Goal: Check status

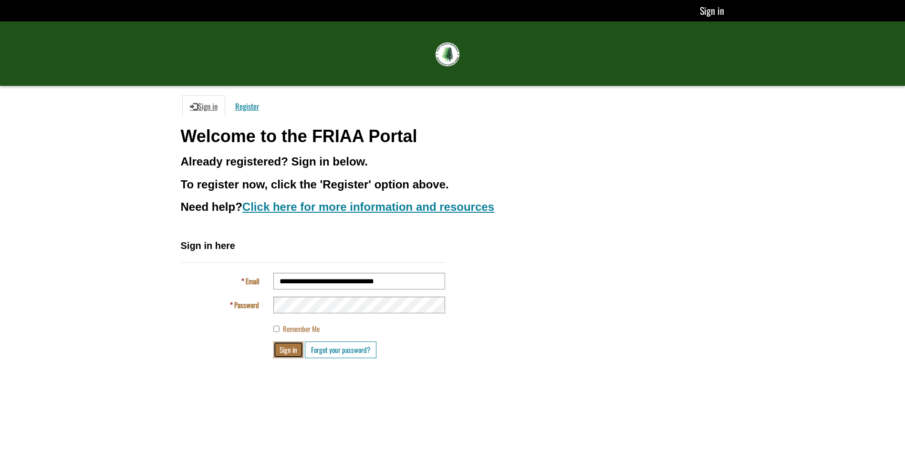
click at [287, 349] on button "Sign in" at bounding box center [288, 350] width 30 height 17
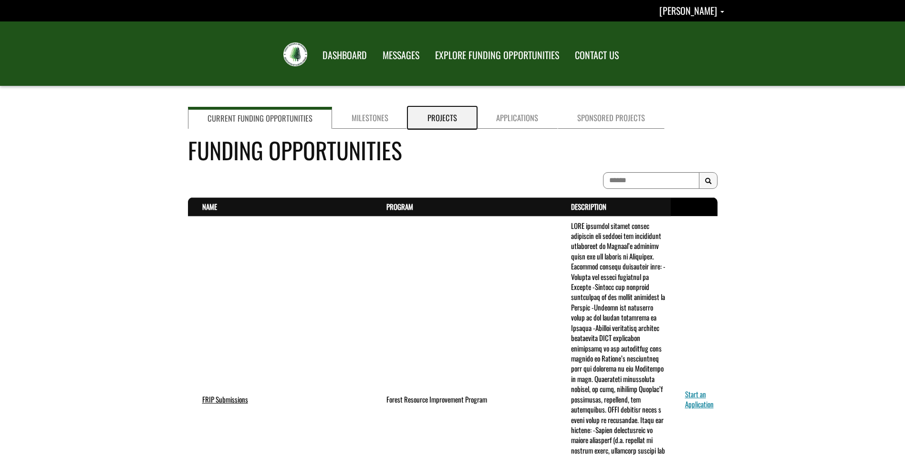
click at [447, 118] on link "Projects" at bounding box center [442, 118] width 69 height 22
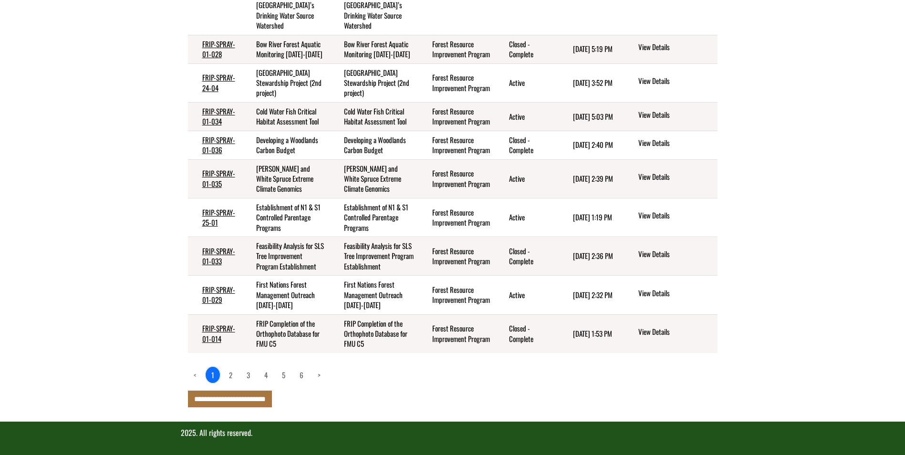
scroll to position [279, 0]
click at [232, 370] on link "2" at bounding box center [230, 375] width 15 height 16
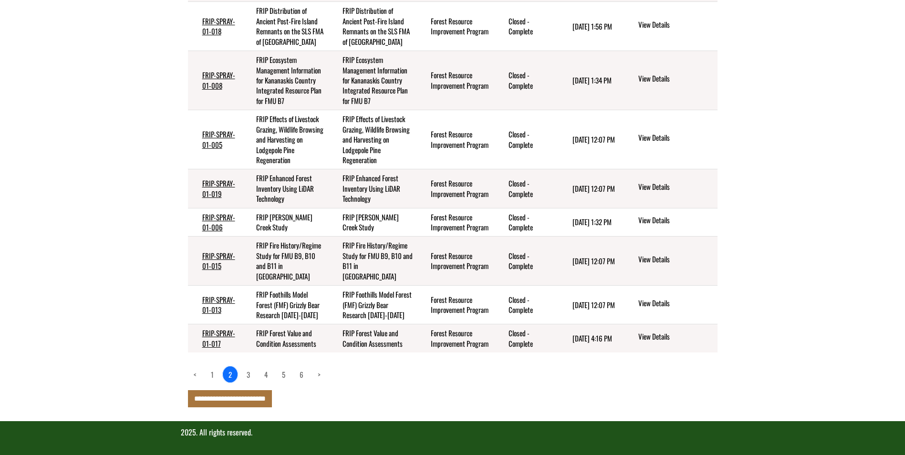
scroll to position [289, 0]
click at [250, 376] on link "3" at bounding box center [248, 374] width 15 height 16
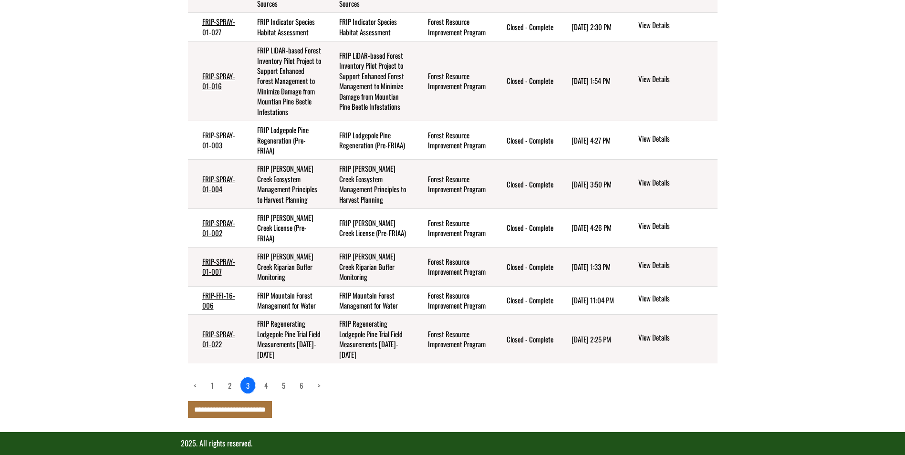
scroll to position [279, 0]
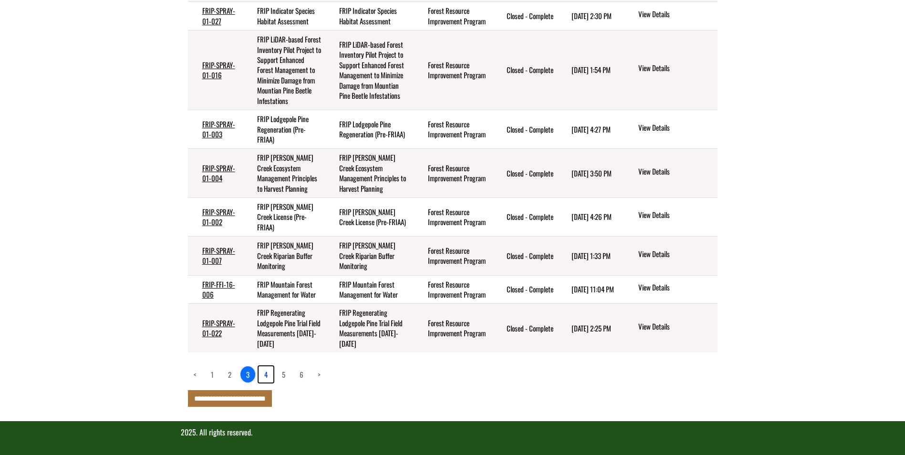
click at [268, 378] on link "4" at bounding box center [266, 374] width 15 height 16
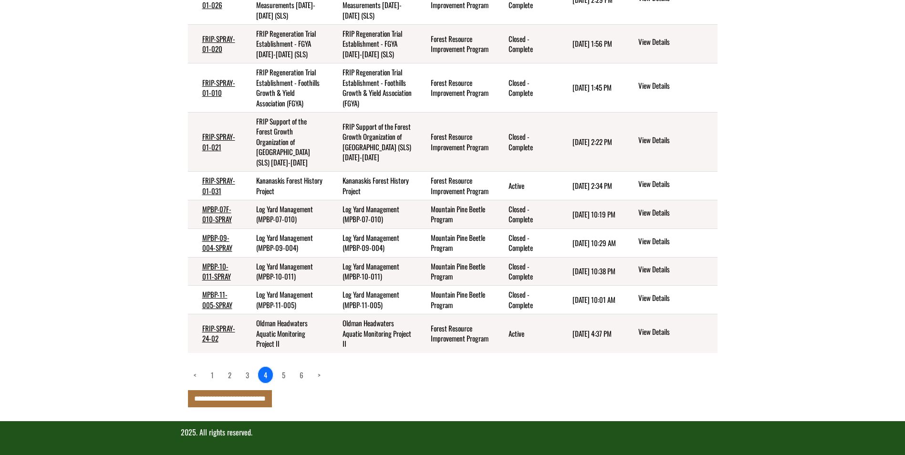
scroll to position [228, 0]
click at [230, 373] on link "2" at bounding box center [229, 375] width 15 height 16
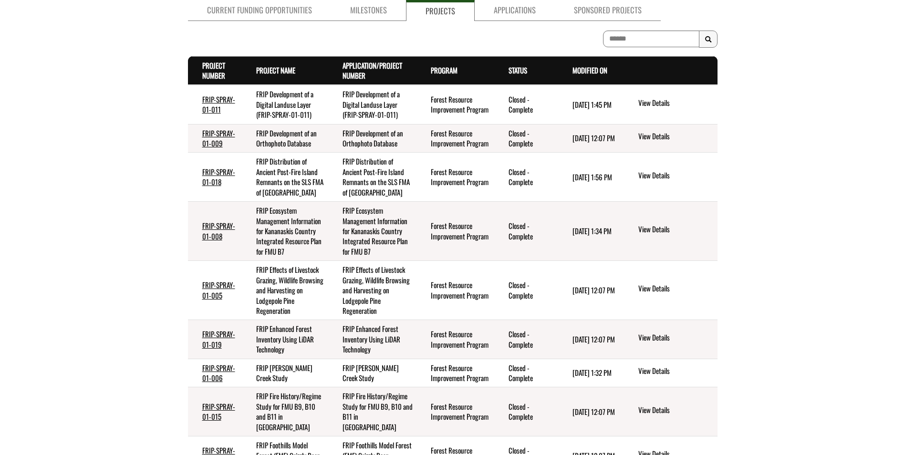
scroll to position [2, 0]
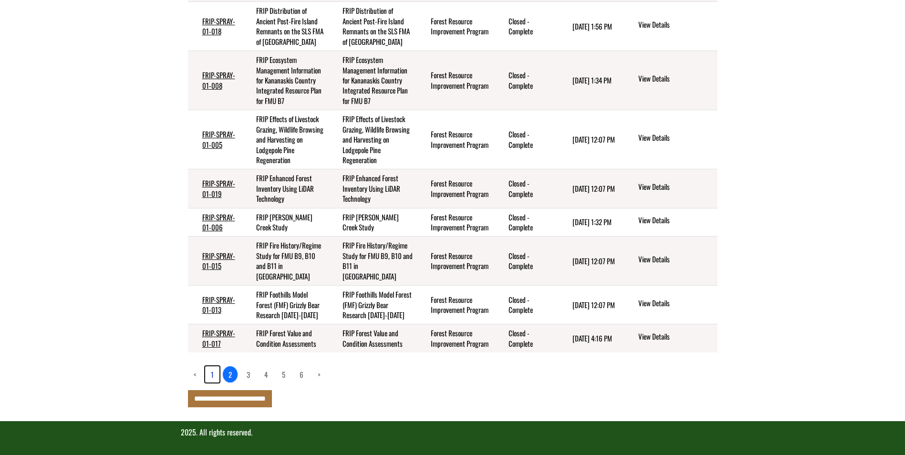
click at [209, 374] on link "1" at bounding box center [212, 374] width 14 height 16
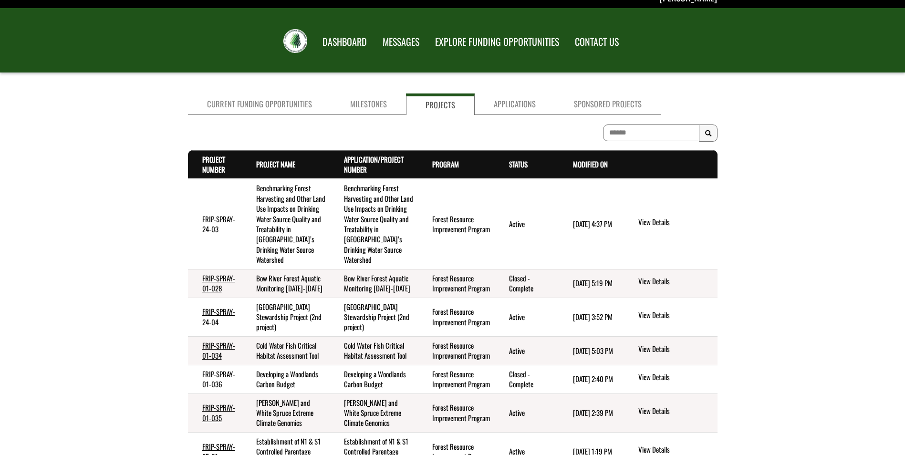
scroll to position [0, 0]
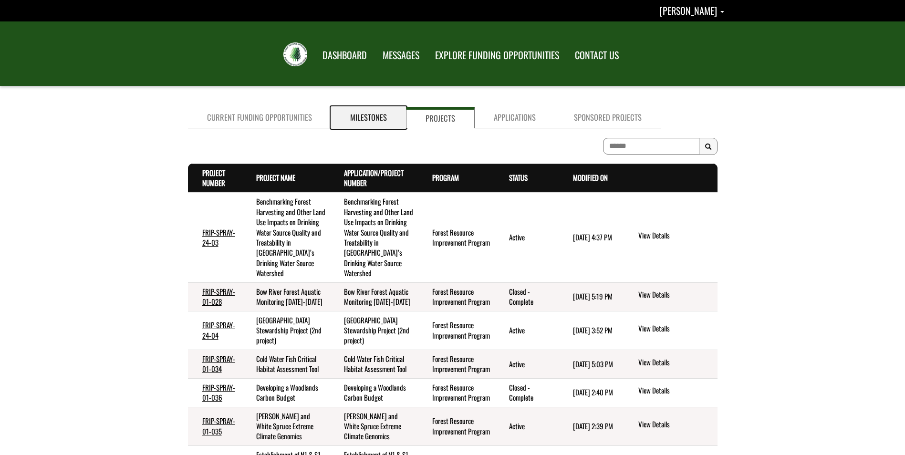
click at [387, 121] on link "Milestones" at bounding box center [368, 117] width 75 height 21
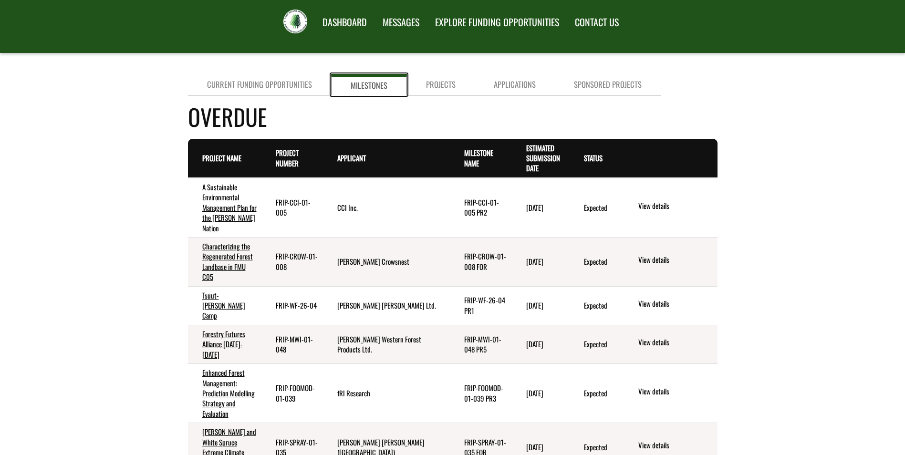
scroll to position [48, 0]
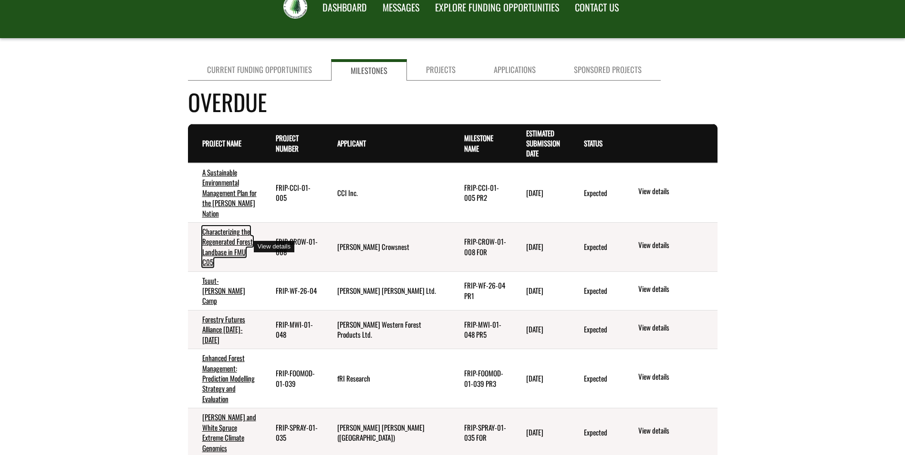
click at [231, 250] on link "Characterizing the Regenerated Forest Landbase in FMU C05" at bounding box center [227, 246] width 51 height 41
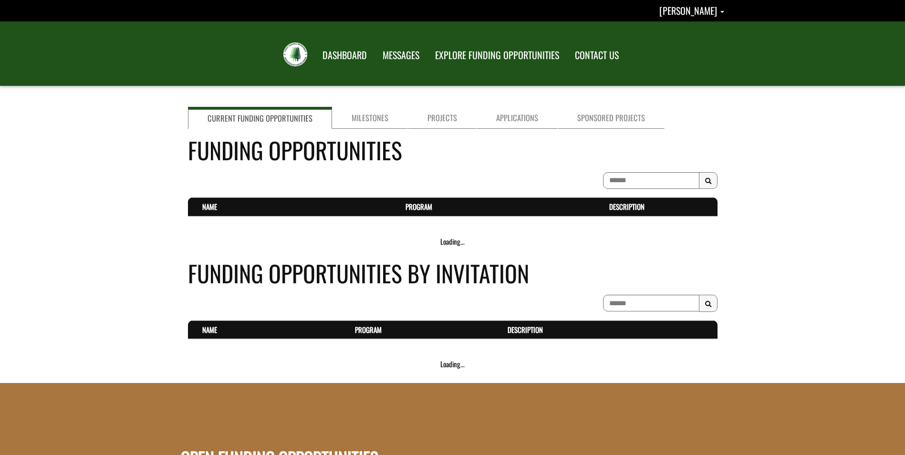
scroll to position [48, 0]
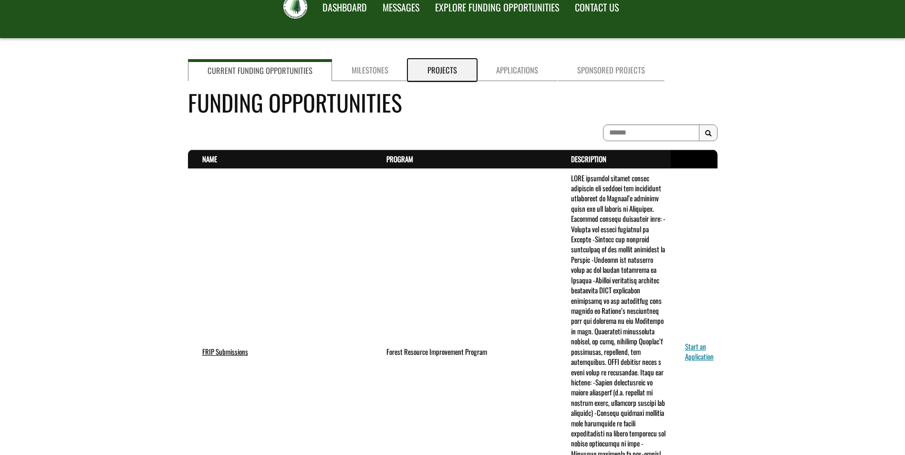
click at [448, 73] on link "Projects" at bounding box center [442, 70] width 69 height 22
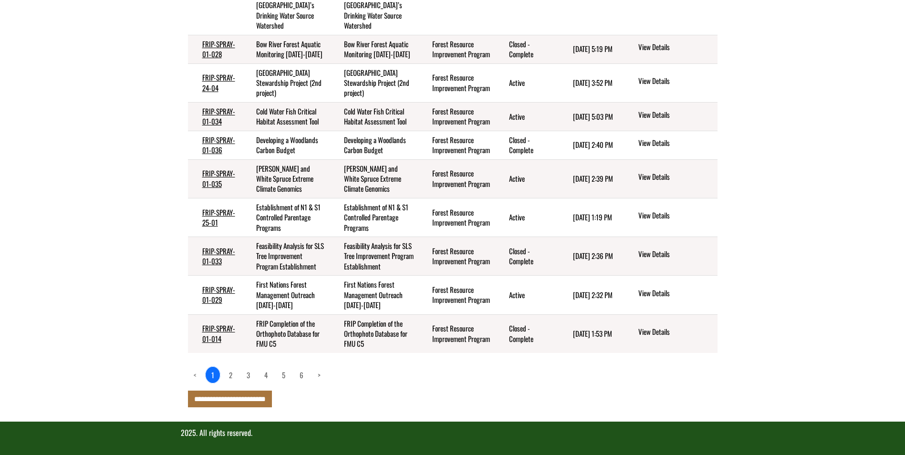
scroll to position [279, 0]
click at [231, 376] on link "2" at bounding box center [230, 375] width 15 height 16
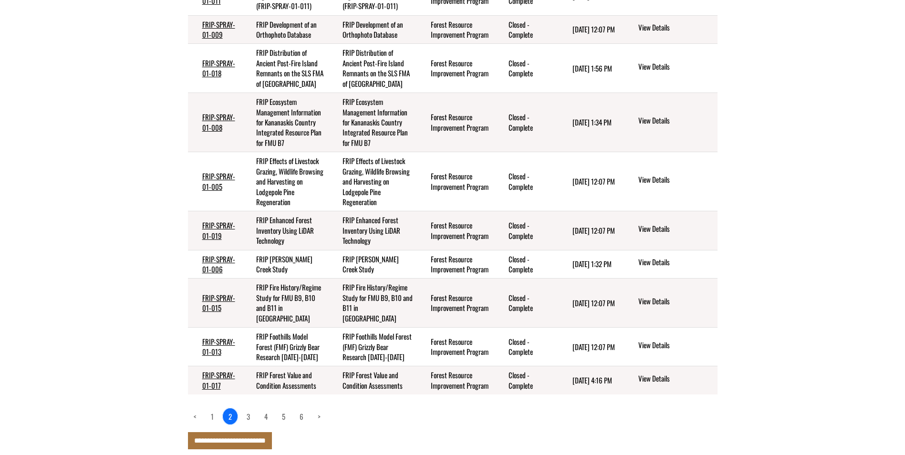
scroll to position [231, 0]
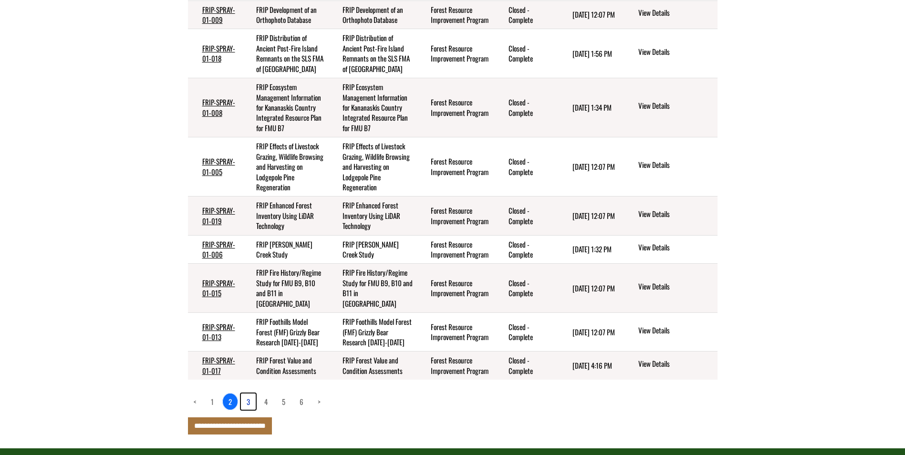
click at [249, 410] on link "3" at bounding box center [248, 402] width 15 height 16
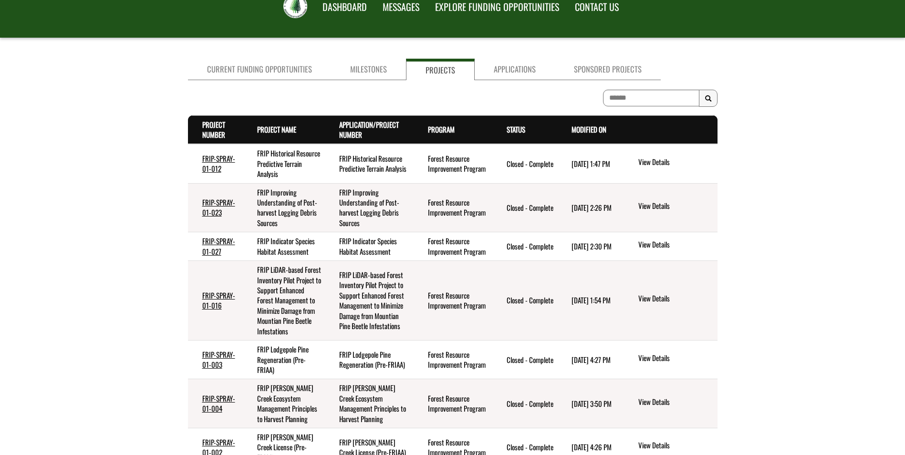
scroll to position [45, 0]
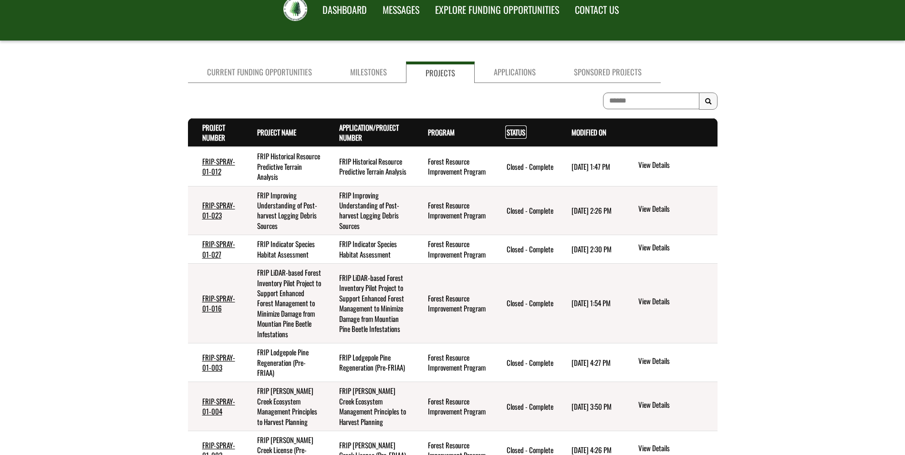
click at [515, 134] on link "Status . sort descending" at bounding box center [516, 132] width 19 height 10
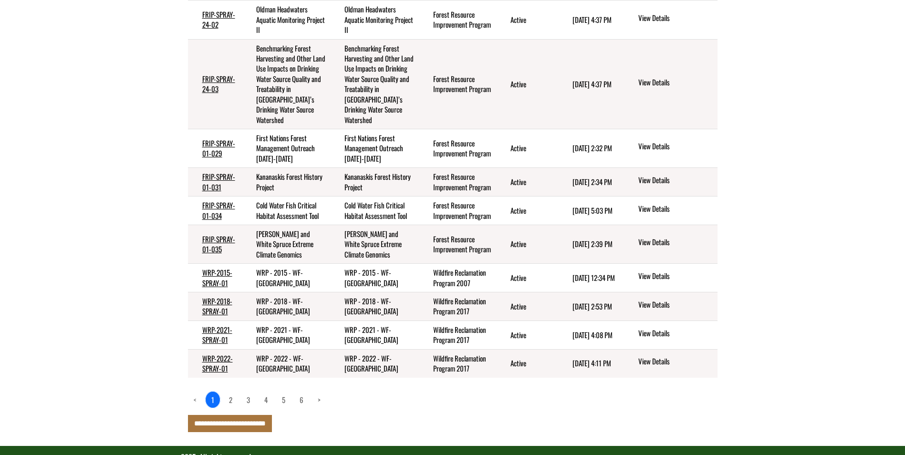
scroll to position [228, 0]
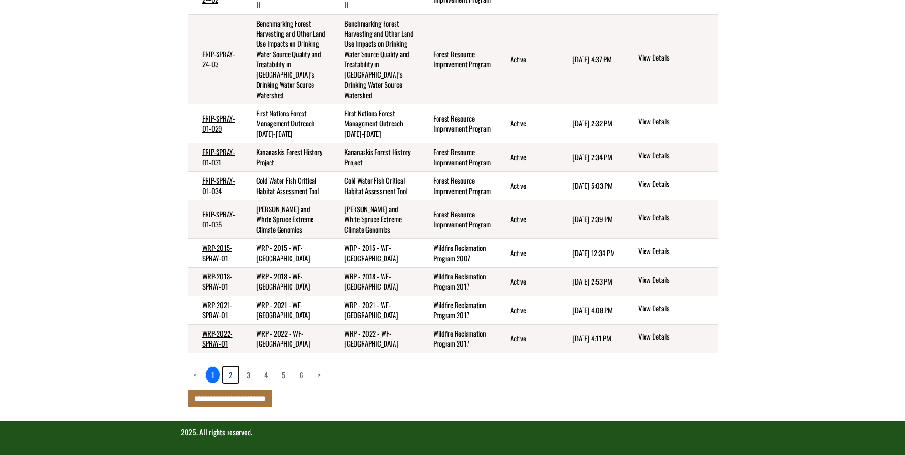
click at [228, 376] on link "2" at bounding box center [230, 375] width 15 height 16
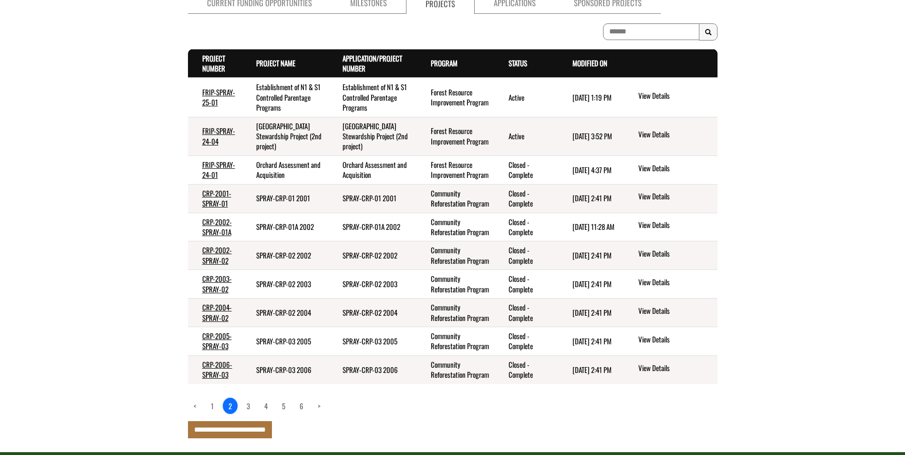
scroll to position [98, 0]
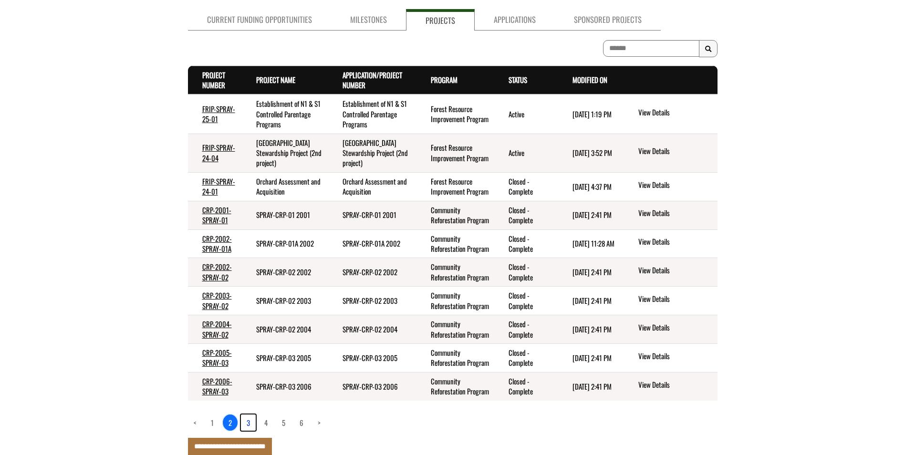
click at [245, 421] on link "3" at bounding box center [248, 423] width 15 height 16
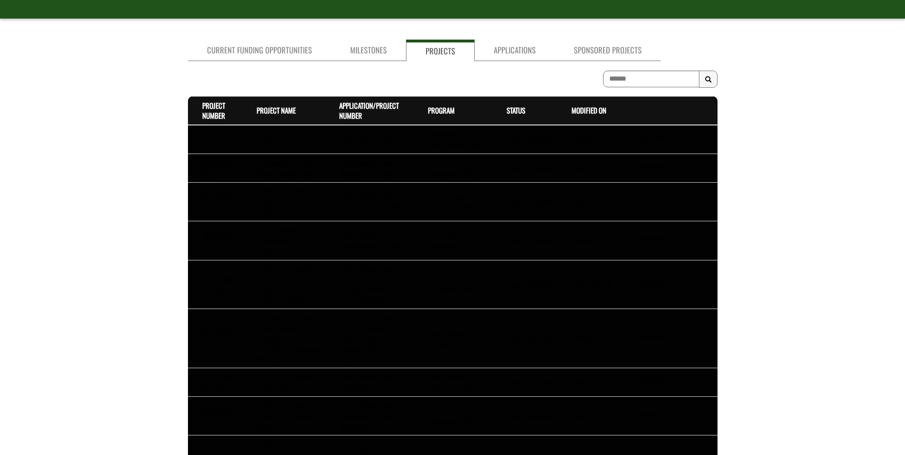
scroll to position [258, 0]
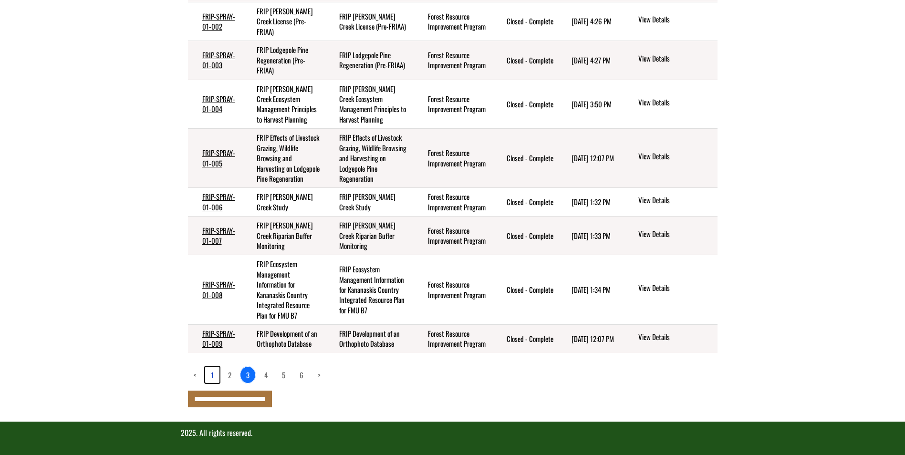
click at [212, 376] on link "1" at bounding box center [212, 375] width 14 height 16
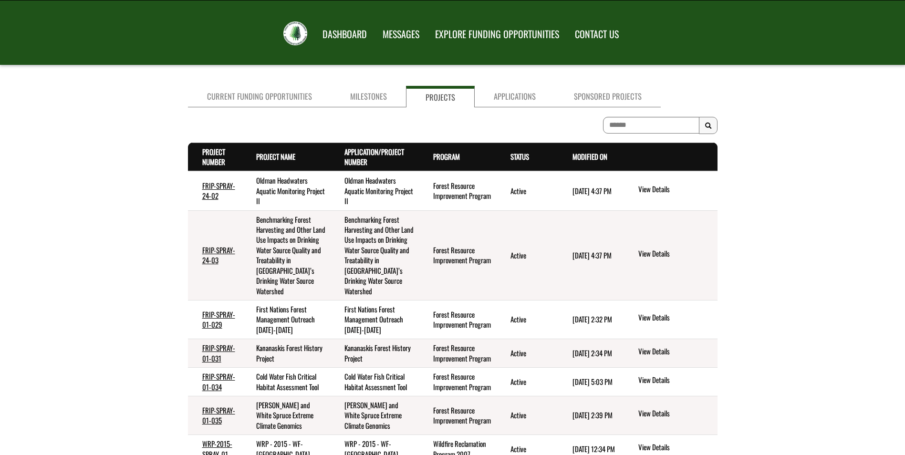
scroll to position [0, 0]
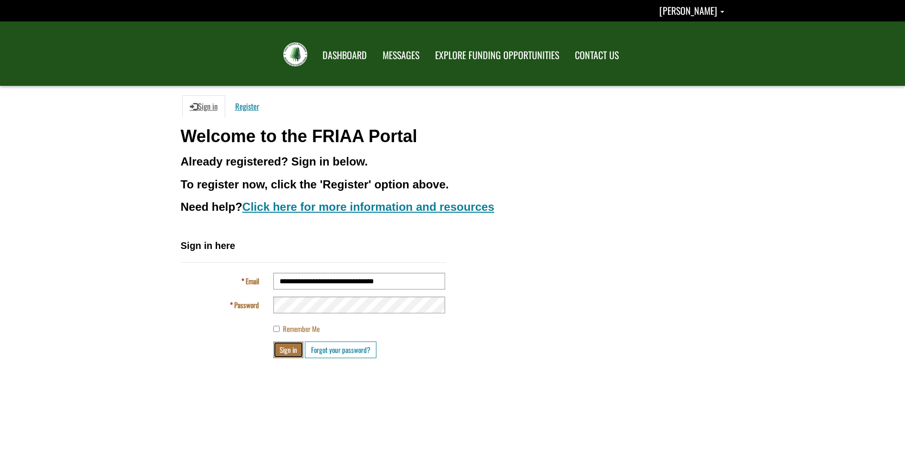
click at [295, 351] on button "Sign in" at bounding box center [288, 350] width 30 height 17
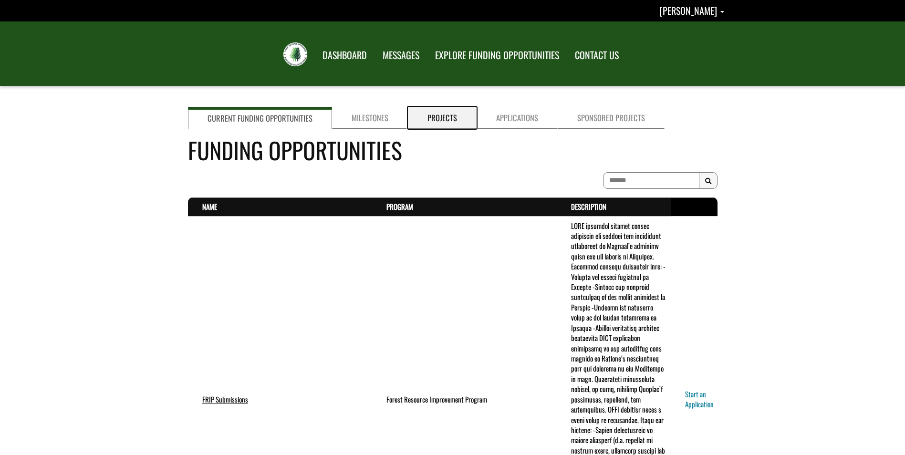
click at [453, 118] on link "Projects" at bounding box center [442, 118] width 69 height 22
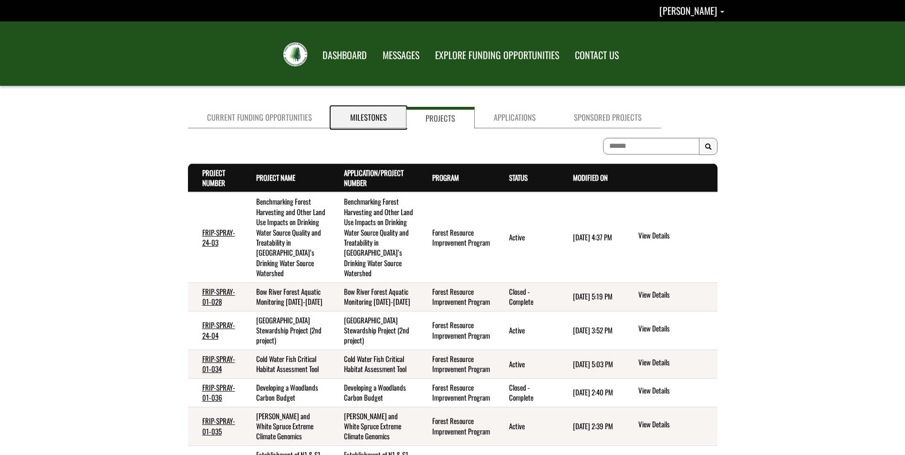
click at [367, 116] on link "Milestones" at bounding box center [368, 117] width 75 height 21
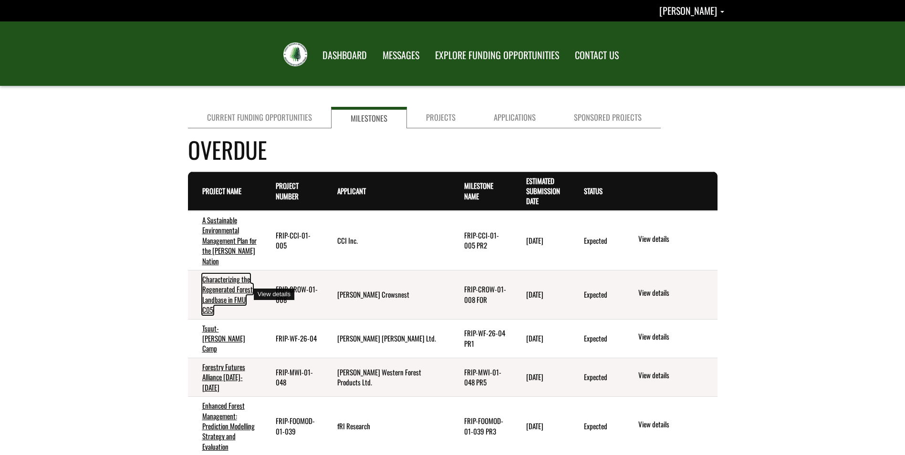
click at [232, 286] on link "Characterizing the Regenerated Forest Landbase in FMU C05" at bounding box center [227, 294] width 51 height 41
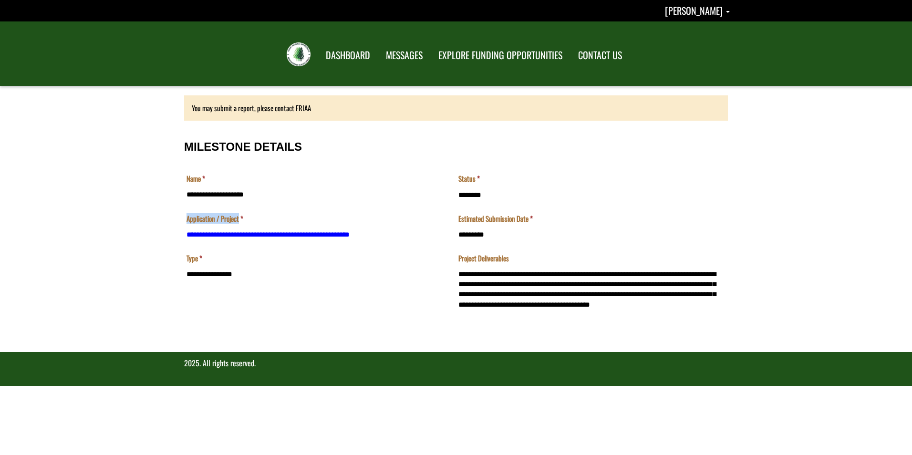
click at [254, 237] on td "**********" at bounding box center [320, 234] width 272 height 40
